Goal: Task Accomplishment & Management: Use online tool/utility

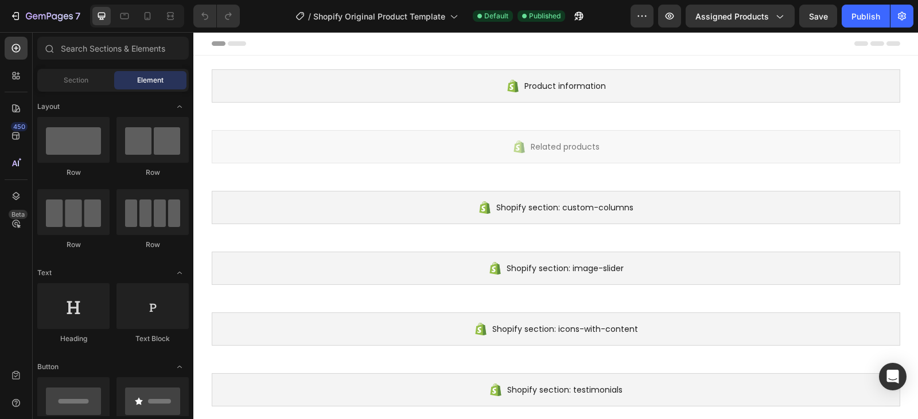
click at [229, 46] on div at bounding box center [556, 43] width 688 height 23
click at [228, 41] on icon at bounding box center [237, 43] width 18 height 5
click at [8, 77] on div at bounding box center [16, 75] width 23 height 23
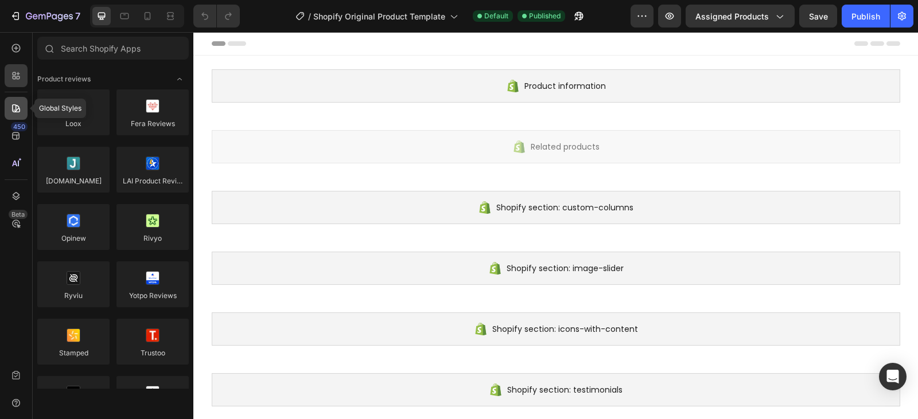
click at [12, 108] on icon at bounding box center [16, 108] width 8 height 8
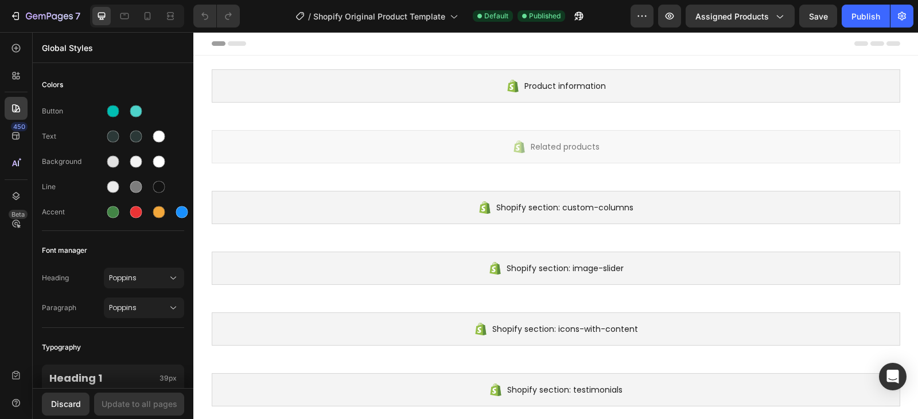
click at [439, 42] on div at bounding box center [556, 43] width 688 height 23
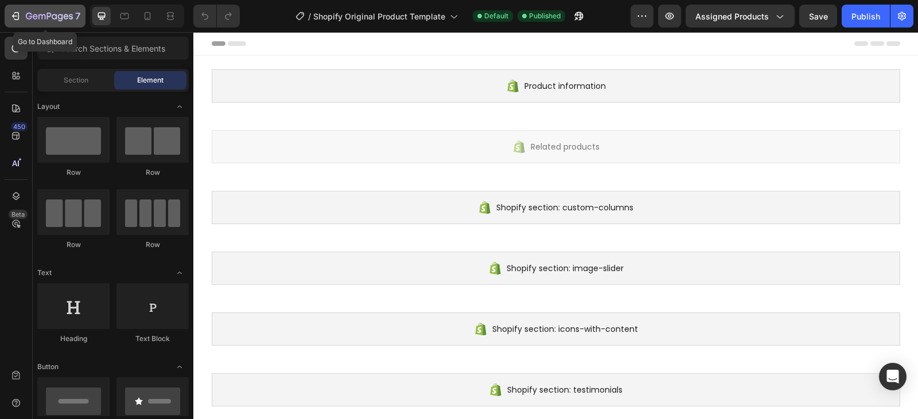
click at [12, 18] on icon "button" at bounding box center [15, 15] width 11 height 11
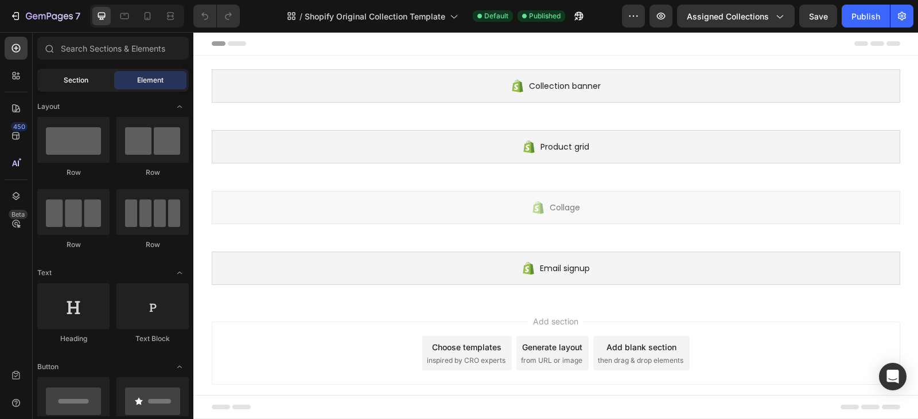
click at [69, 84] on span "Section" at bounding box center [76, 80] width 25 height 10
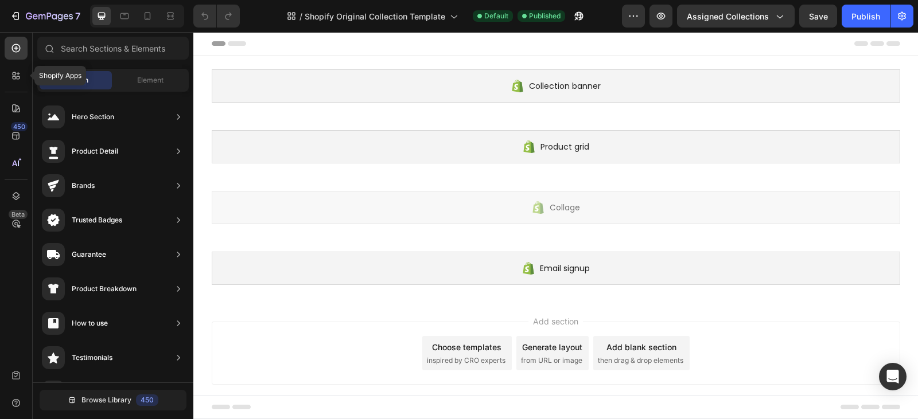
drag, startPoint x: 13, startPoint y: 82, endPoint x: 17, endPoint y: 95, distance: 13.8
click at [13, 82] on div at bounding box center [16, 75] width 23 height 23
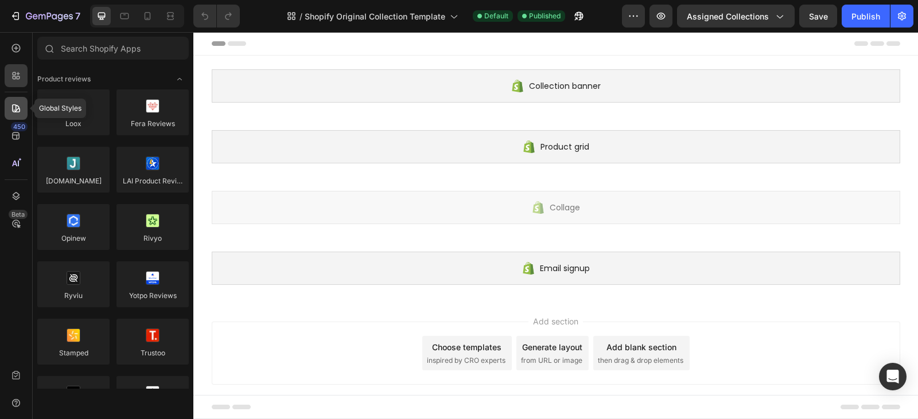
click at [18, 110] on icon at bounding box center [16, 108] width 8 height 8
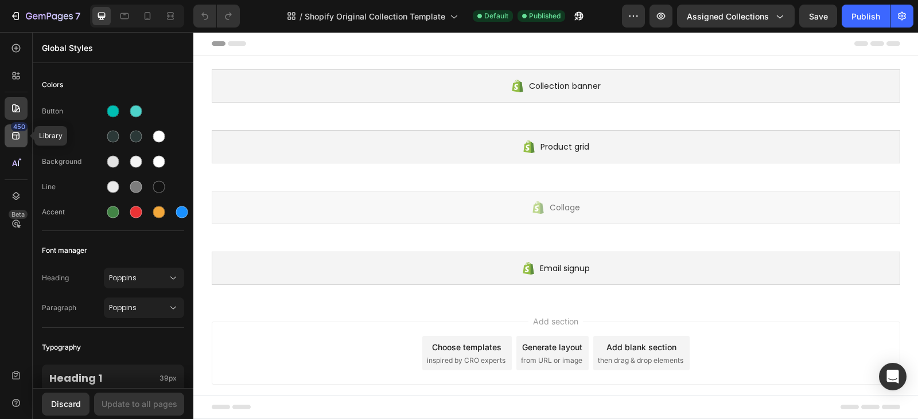
click at [16, 137] on icon at bounding box center [15, 135] width 11 height 11
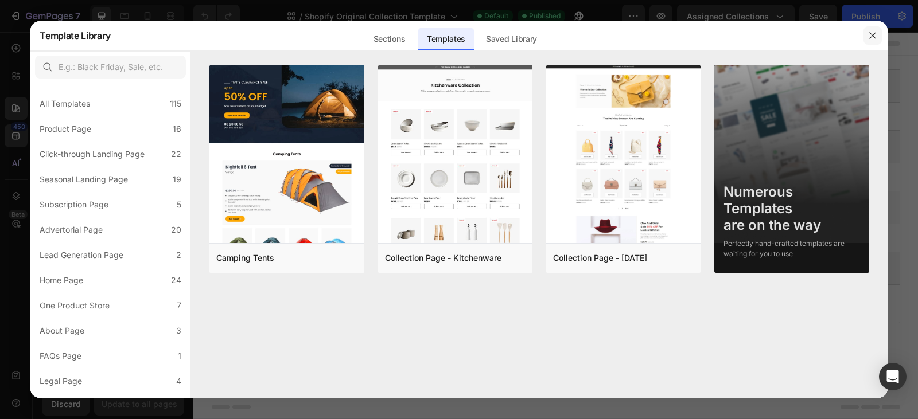
click at [870, 39] on icon "button" at bounding box center [872, 35] width 9 height 9
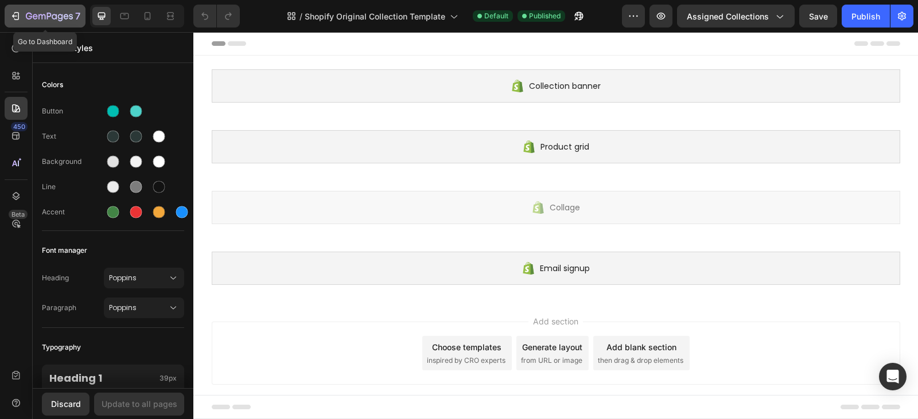
click at [23, 18] on div "7" at bounding box center [45, 16] width 71 height 14
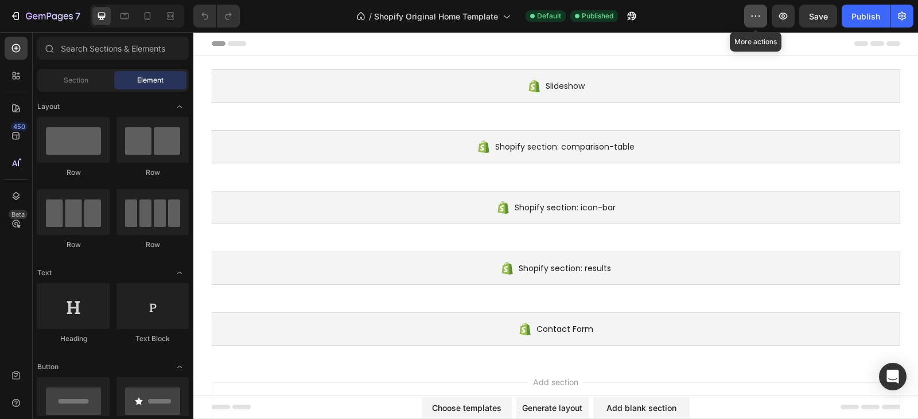
click at [761, 18] on icon "button" at bounding box center [755, 15] width 11 height 11
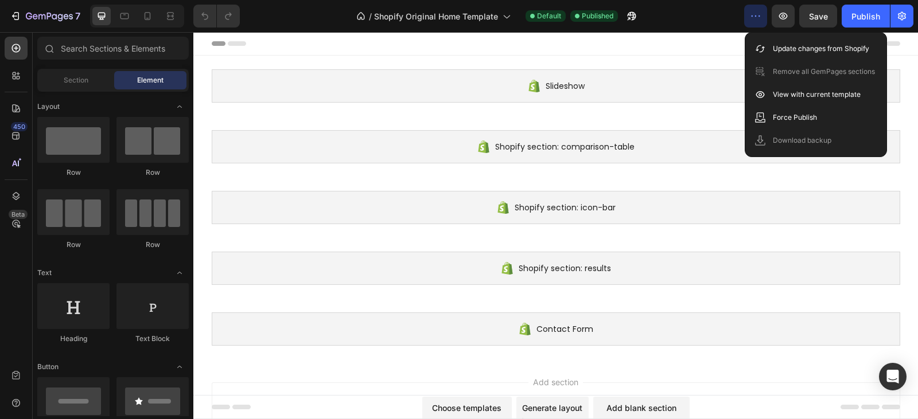
click at [758, 18] on icon "button" at bounding box center [755, 15] width 11 height 11
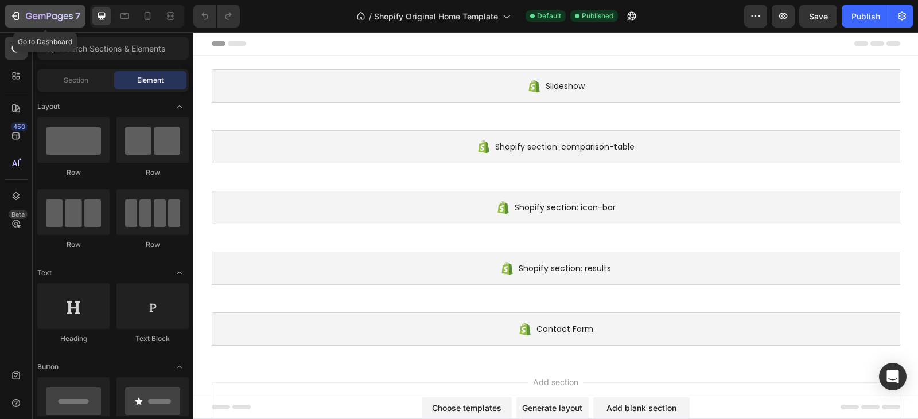
click at [5, 15] on button "7" at bounding box center [45, 16] width 81 height 23
